Goal: Browse casually

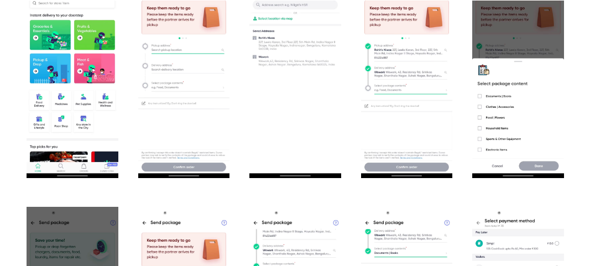
scroll to position [718, 0]
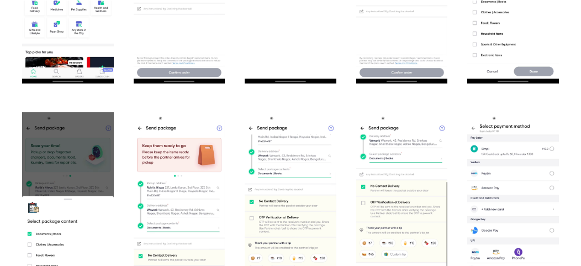
click at [170, 126] on img "open lightbox" at bounding box center [180, 213] width 92 height 203
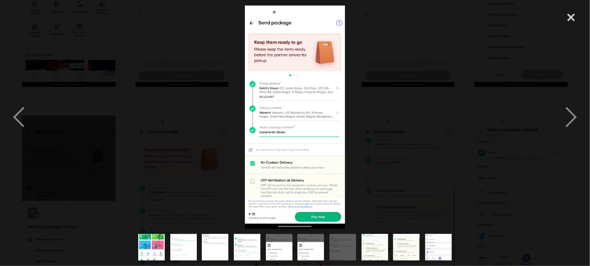
click at [252, 82] on img at bounding box center [295, 117] width 101 height 223
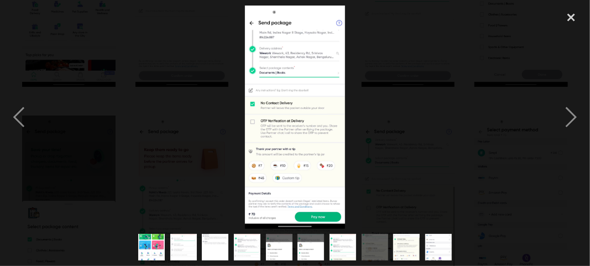
click at [288, 73] on img at bounding box center [295, 117] width 101 height 223
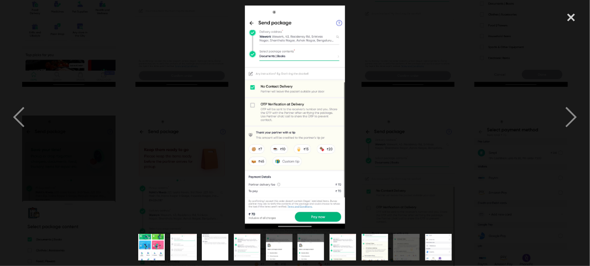
click at [417, 114] on div at bounding box center [295, 117] width 590 height 223
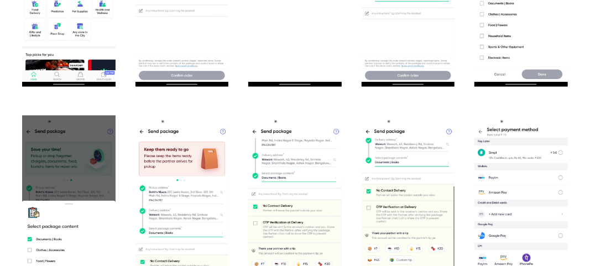
scroll to position [767, 0]
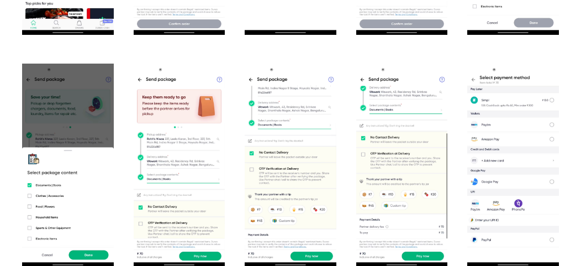
click at [167, 79] on img "open lightbox" at bounding box center [180, 165] width 92 height 203
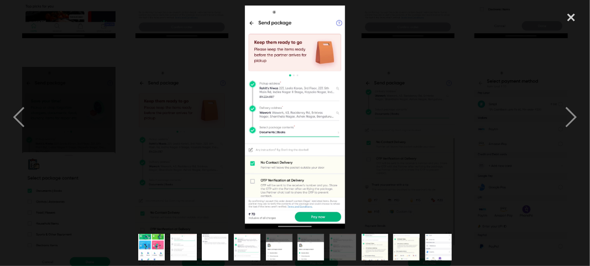
click at [259, 88] on img at bounding box center [295, 117] width 101 height 223
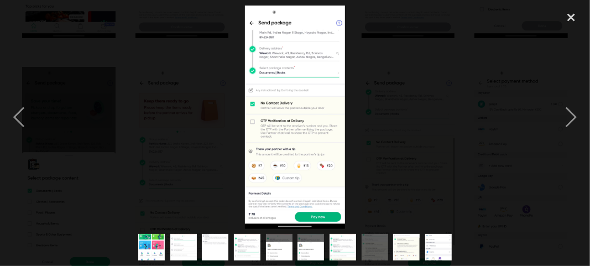
click at [252, 24] on img at bounding box center [295, 117] width 101 height 223
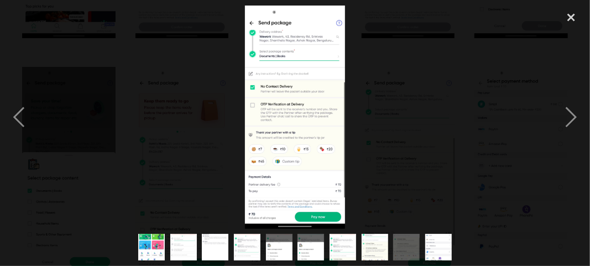
click at [252, 19] on img at bounding box center [295, 117] width 101 height 223
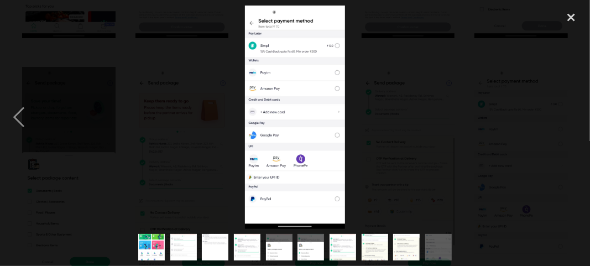
click at [250, 20] on img at bounding box center [295, 117] width 101 height 223
click at [252, 24] on img at bounding box center [295, 117] width 101 height 223
click at [396, 100] on div at bounding box center [295, 117] width 590 height 223
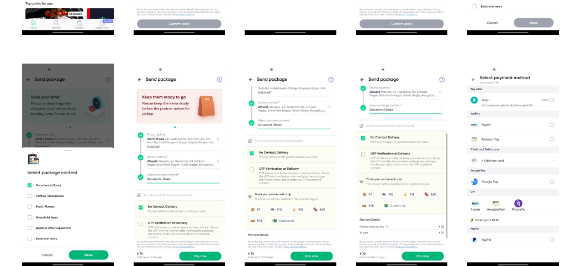
click at [138, 134] on img "open lightbox" at bounding box center [180, 165] width 92 height 203
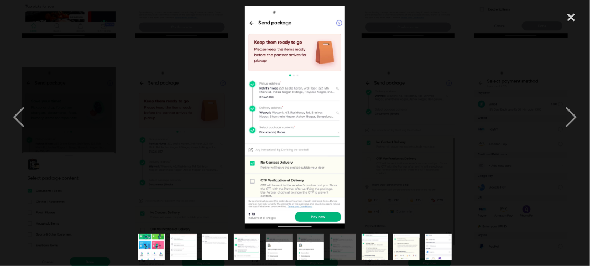
click at [259, 87] on img at bounding box center [295, 117] width 101 height 223
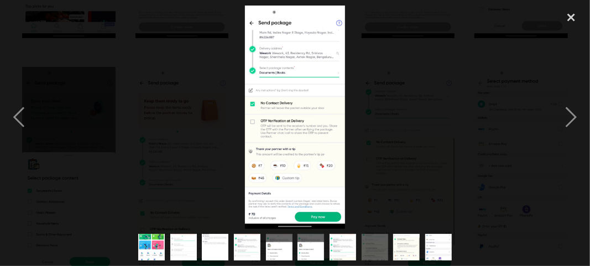
click at [250, 22] on img at bounding box center [295, 117] width 101 height 223
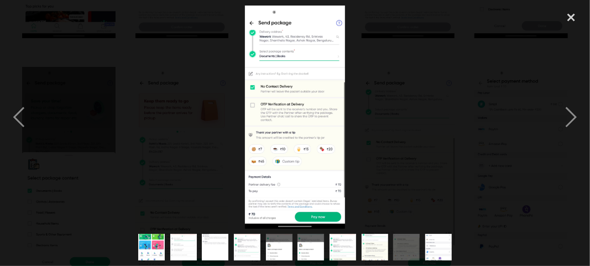
click at [250, 22] on img at bounding box center [295, 117] width 101 height 223
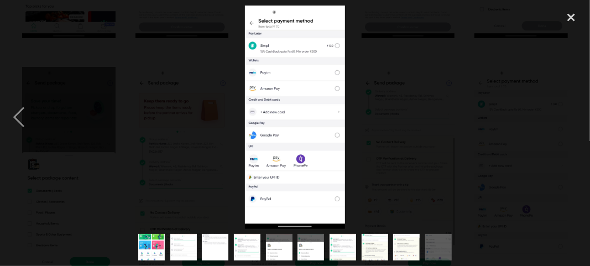
click at [250, 22] on div at bounding box center [295, 117] width 590 height 223
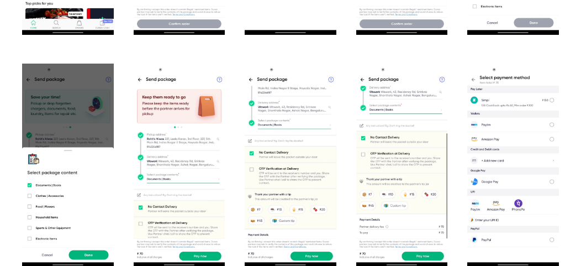
click at [257, 85] on img "open lightbox" at bounding box center [291, 165] width 92 height 203
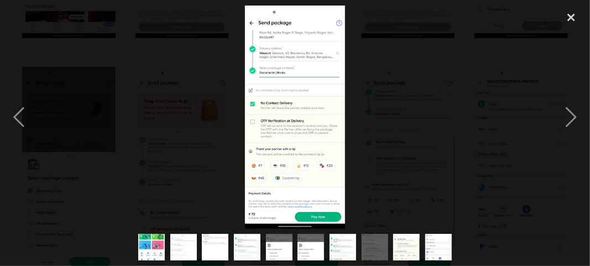
click at [261, 31] on img at bounding box center [295, 117] width 101 height 223
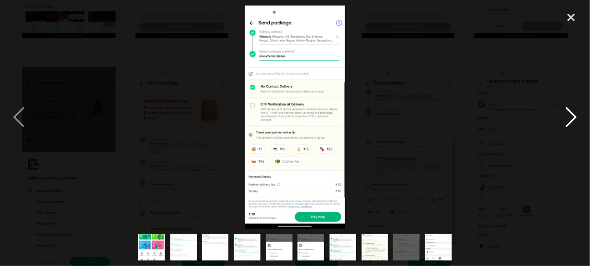
click at [574, 115] on div "next image" at bounding box center [571, 117] width 38 height 223
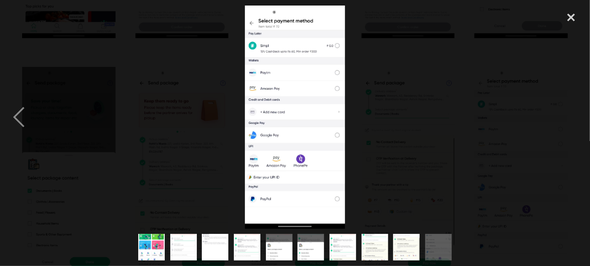
click at [558, 110] on div "next image" at bounding box center [571, 117] width 38 height 223
